Goal: Information Seeking & Learning: Learn about a topic

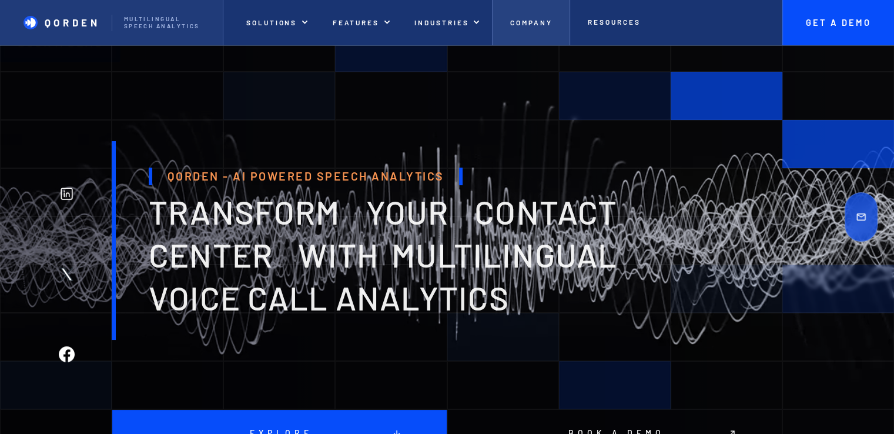
click at [529, 22] on p "Company" at bounding box center [531, 22] width 42 height 8
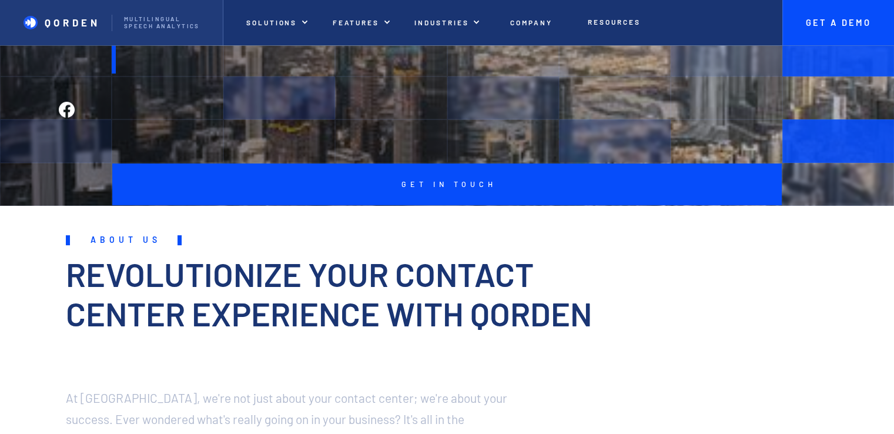
scroll to position [353, 0]
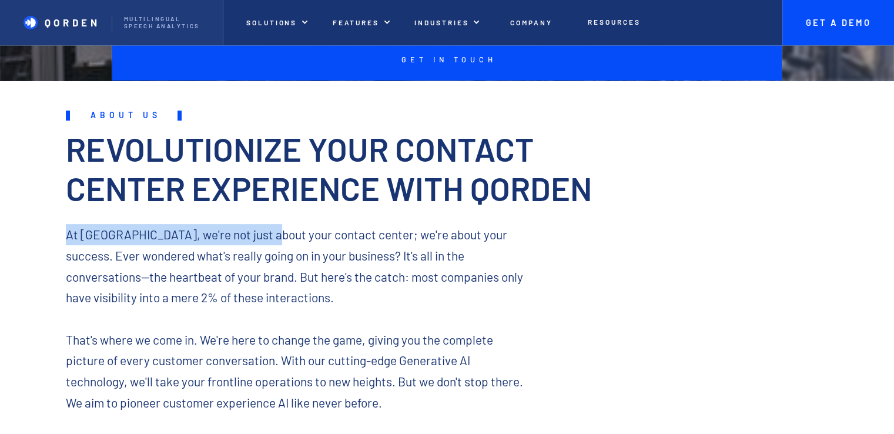
drag, startPoint x: 65, startPoint y: 237, endPoint x: 270, endPoint y: 240, distance: 205.1
click at [270, 240] on div "About us Revolutionize Your Contact Center Experience with QORDEN At [GEOGRAPHI…" at bounding box center [447, 284] width 894 height 381
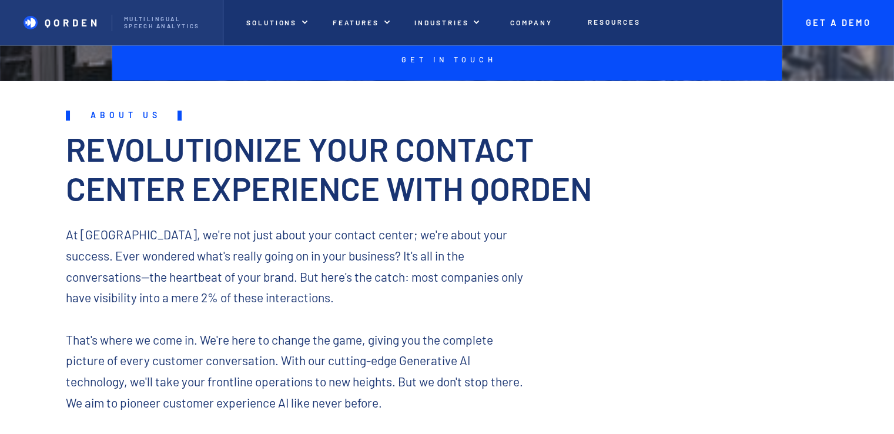
click at [412, 283] on p "At QORDEN, we're not just about your contact center; we're about your success. …" at bounding box center [297, 329] width 462 height 210
drag, startPoint x: 311, startPoint y: 255, endPoint x: 432, endPoint y: 257, distance: 121.6
click at [432, 257] on p "At QORDEN, we're not just about your contact center; we're about your success. …" at bounding box center [297, 329] width 462 height 210
click at [472, 266] on p "At QORDEN, we're not just about your contact center; we're about your success. …" at bounding box center [297, 329] width 462 height 210
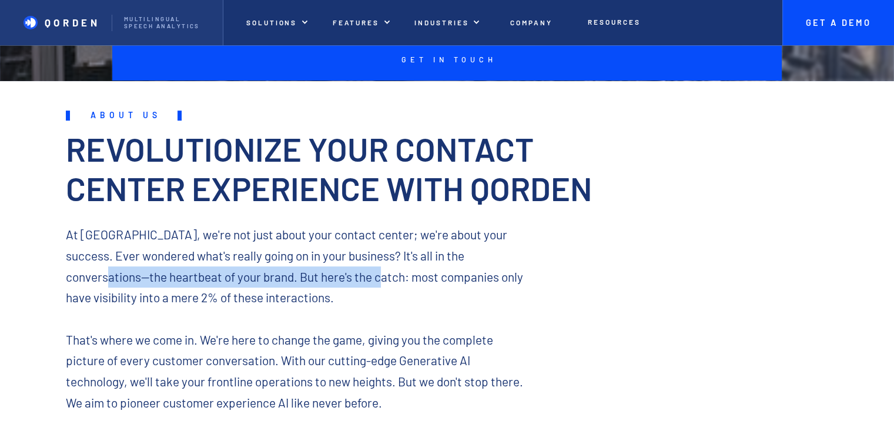
drag, startPoint x: 56, startPoint y: 273, endPoint x: 388, endPoint y: 277, distance: 332.0
click at [346, 277] on div "About us Revolutionize Your Contact Center Experience with QORDEN At QORDEN, we…" at bounding box center [447, 284] width 894 height 381
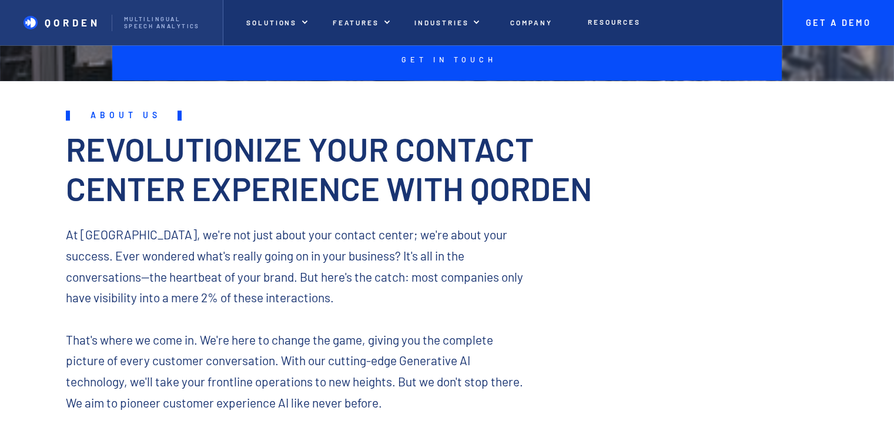
click at [446, 277] on p "At QORDEN, we're not just about your contact center; we're about your success. …" at bounding box center [297, 329] width 462 height 210
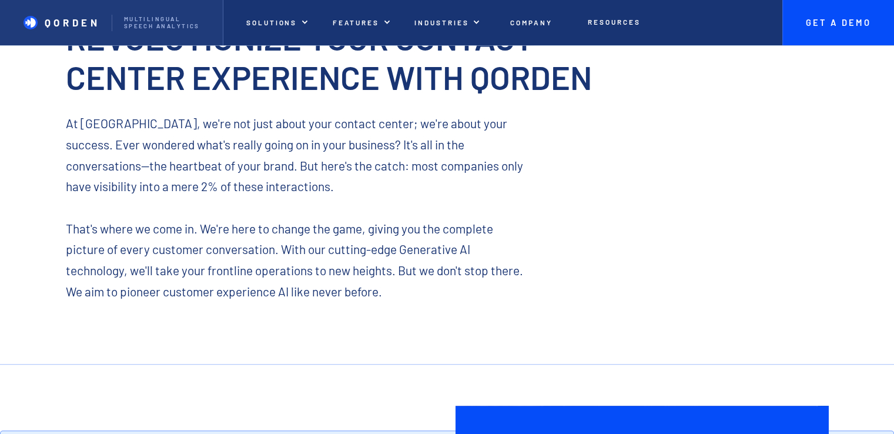
scroll to position [470, 0]
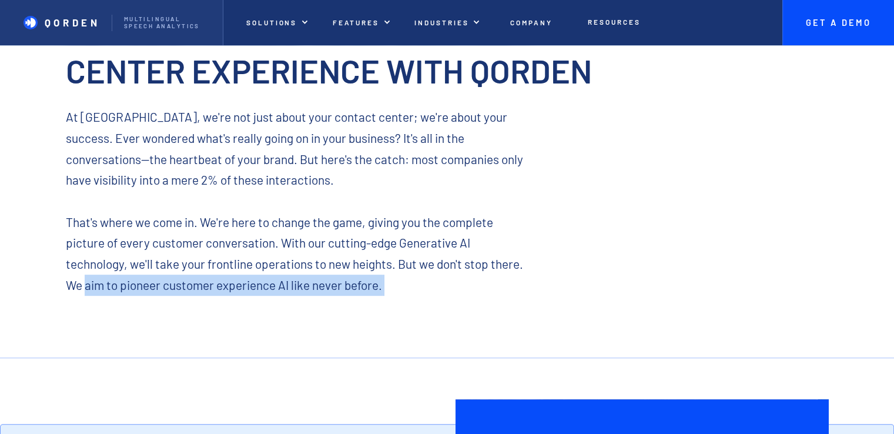
drag, startPoint x: 85, startPoint y: 285, endPoint x: 289, endPoint y: 298, distance: 204.3
click at [289, 298] on p "At QORDEN, we're not just about your contact center; we're about your success. …" at bounding box center [297, 211] width 462 height 210
click at [367, 297] on p "At QORDEN, we're not just about your contact center; we're about your success. …" at bounding box center [297, 211] width 462 height 210
drag, startPoint x: 145, startPoint y: 278, endPoint x: 367, endPoint y: 292, distance: 222.5
click at [320, 287] on p "At QORDEN, we're not just about your contact center; we're about your success. …" at bounding box center [297, 211] width 462 height 210
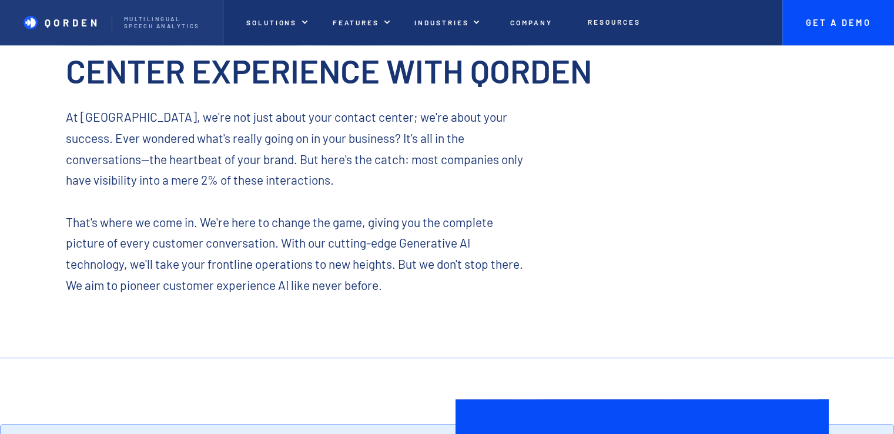
click at [367, 292] on p "At QORDEN, we're not just about your contact center; we're about your success. …" at bounding box center [297, 211] width 462 height 210
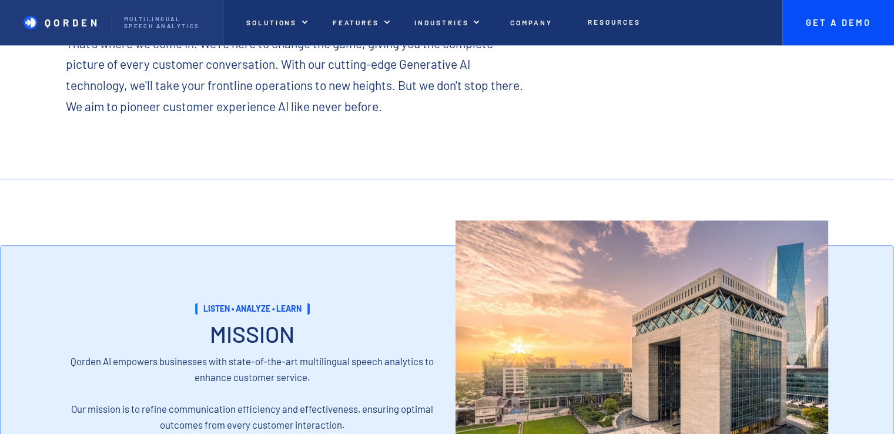
scroll to position [705, 0]
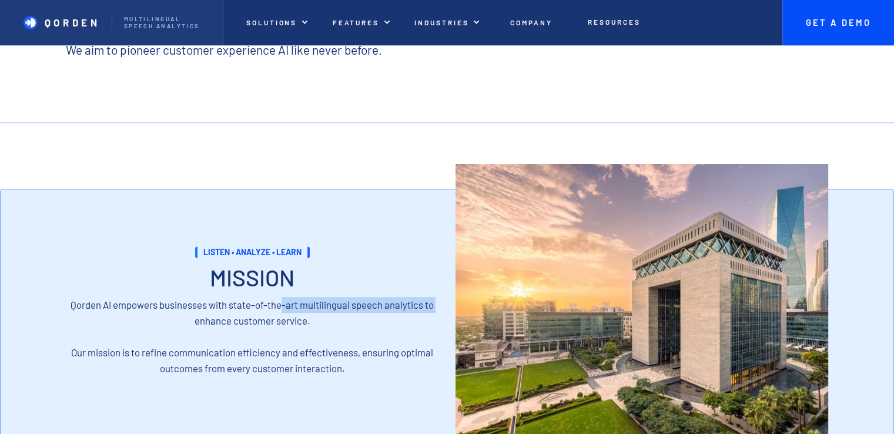
drag, startPoint x: 153, startPoint y: 313, endPoint x: 281, endPoint y: 311, distance: 128.1
click at [281, 311] on p "Qorden AI empowers businesses with state-of-the-art multilingual speech analyti…" at bounding box center [252, 336] width 373 height 79
click at [353, 349] on p "Qorden AI empowers businesses with state-of-the-art multilingual speech analyti…" at bounding box center [252, 336] width 373 height 79
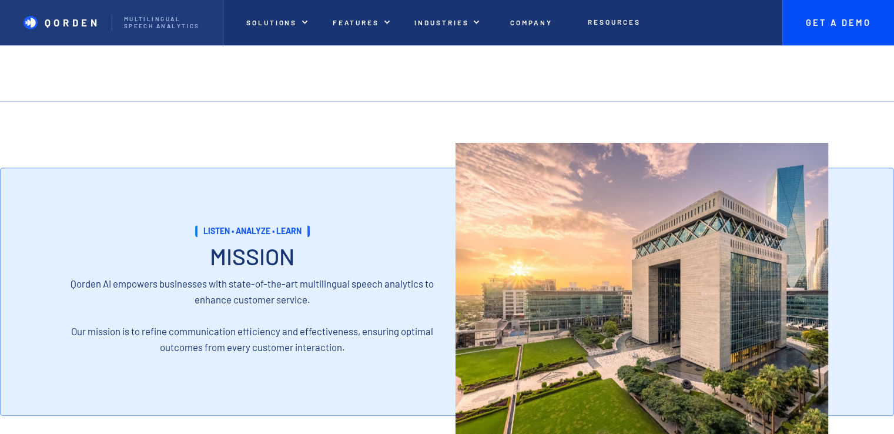
scroll to position [823, 0]
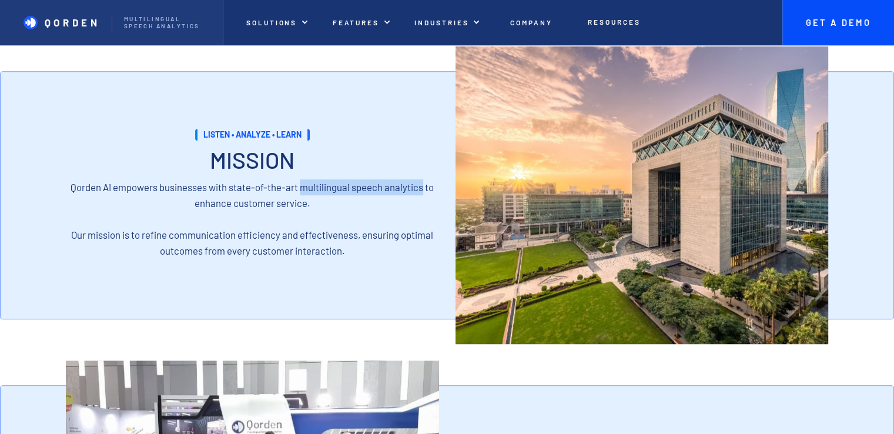
drag, startPoint x: 301, startPoint y: 184, endPoint x: 421, endPoint y: 189, distance: 119.3
click at [421, 189] on p "Qorden AI empowers businesses with state-of-the-art multilingual speech analyti…" at bounding box center [252, 218] width 373 height 79
copy p "multilingual speech analytics"
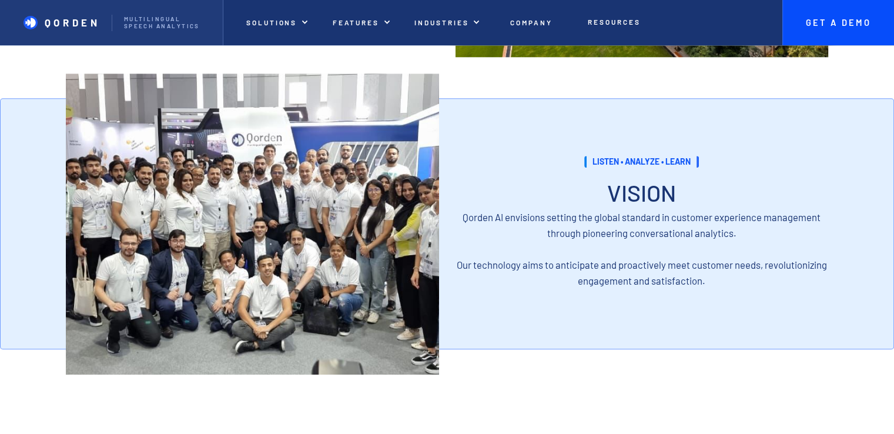
scroll to position [1116, 0]
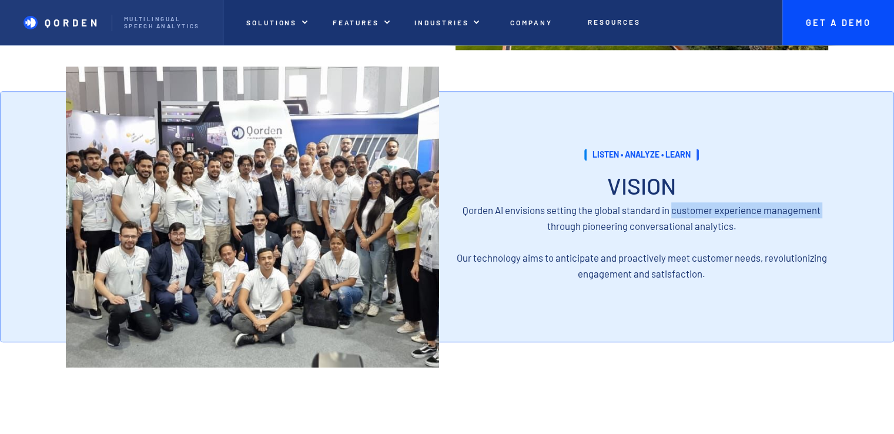
drag, startPoint x: 529, startPoint y: 218, endPoint x: 672, endPoint y: 211, distance: 142.9
click at [672, 211] on p "Qorden AI envisions setting the global standard in customer experience manageme…" at bounding box center [641, 241] width 373 height 79
click at [723, 245] on p "Qorden AI envisions setting the global standard in customer experience manageme…" at bounding box center [641, 241] width 373 height 79
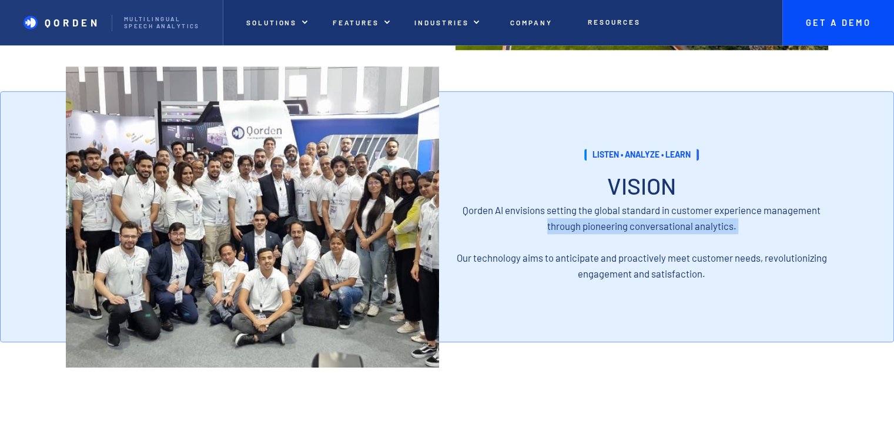
drag, startPoint x: 515, startPoint y: 220, endPoint x: 710, endPoint y: 243, distance: 195.8
click at [710, 243] on p "Qorden AI envisions setting the global standard in customer experience manageme…" at bounding box center [641, 241] width 373 height 79
click at [736, 267] on p "Qorden AI envisions setting the global standard in customer experience manageme…" at bounding box center [641, 241] width 373 height 79
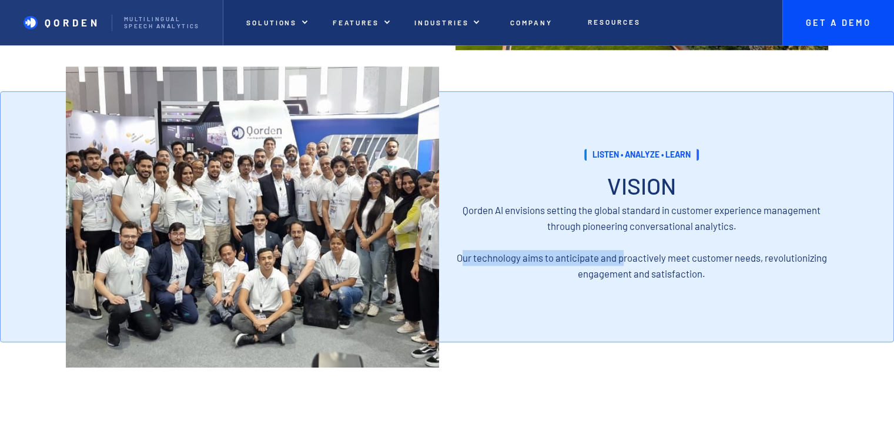
drag, startPoint x: 596, startPoint y: 260, endPoint x: 623, endPoint y: 260, distance: 26.4
click at [623, 260] on p "Qorden AI envisions setting the global standard in customer experience manageme…" at bounding box center [641, 241] width 373 height 79
click at [728, 292] on div "listen • analyze • learn VISION Inquiry Qorden AI envisions setting the global …" at bounding box center [641, 216] width 373 height 251
drag, startPoint x: 486, startPoint y: 243, endPoint x: 690, endPoint y: 253, distance: 204.1
click at [690, 253] on p "Qorden AI envisions setting the global standard in customer experience manageme…" at bounding box center [641, 241] width 373 height 79
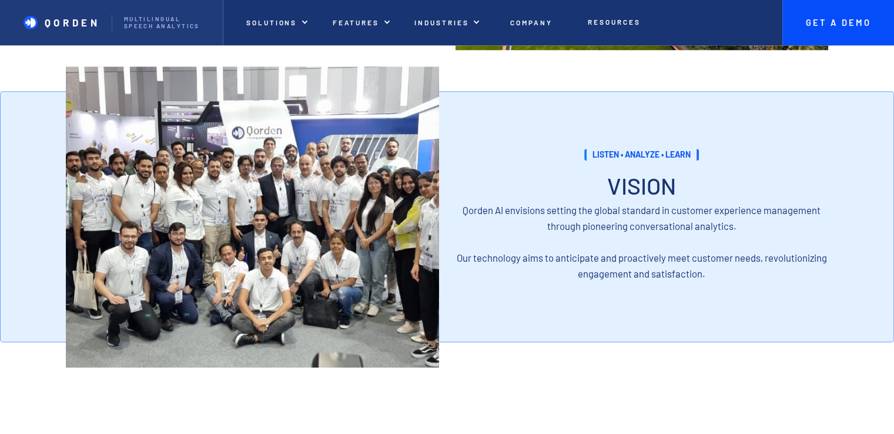
click at [764, 286] on div "listen • analyze • learn VISION Inquiry Qorden AI envisions setting the global …" at bounding box center [641, 216] width 373 height 251
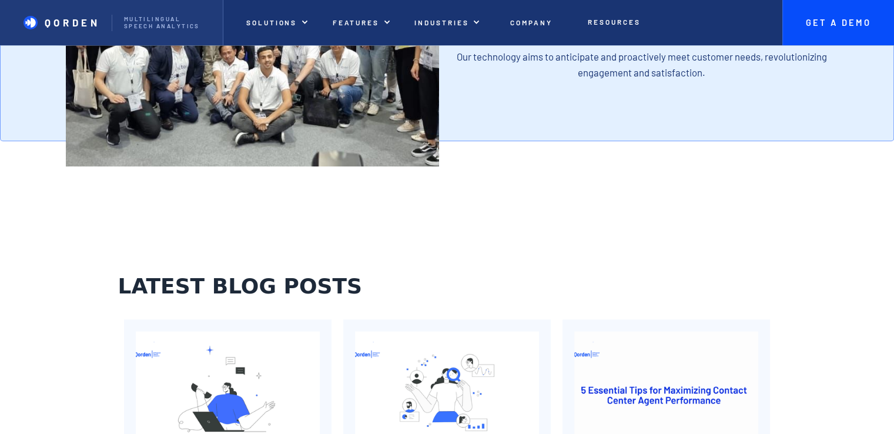
scroll to position [1351, 0]
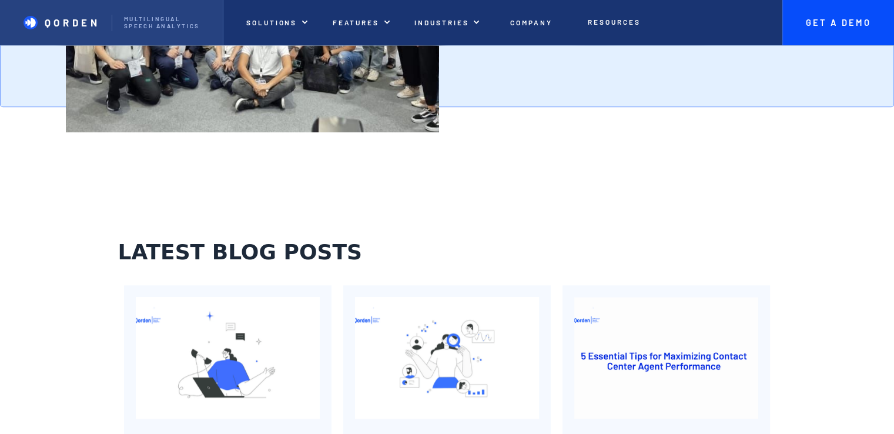
click at [75, 28] on p "QORDEN" at bounding box center [73, 22] width 56 height 12
